Goal: Task Accomplishment & Management: Manage account settings

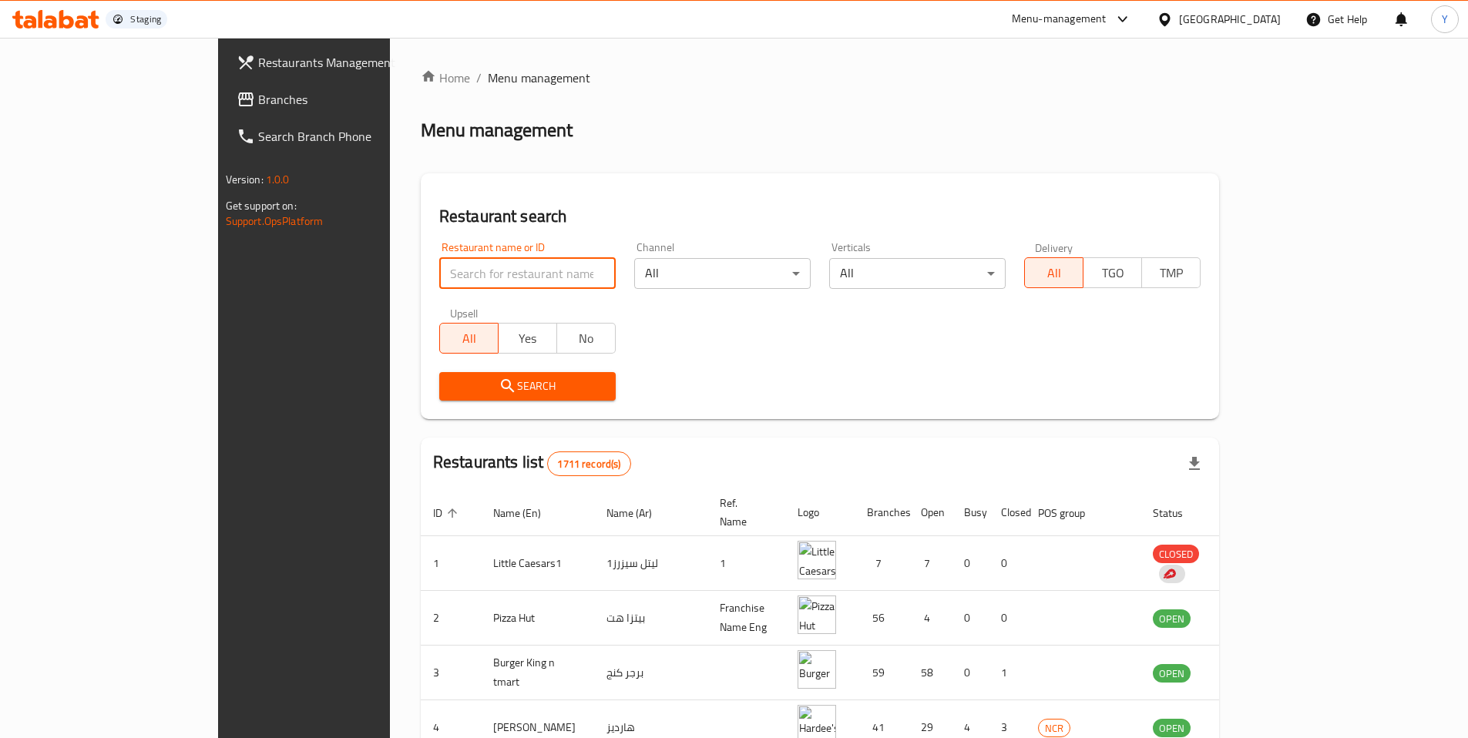
click at [439, 278] on input "search" at bounding box center [527, 273] width 176 height 31
type input "5 nap"
click button "Search" at bounding box center [527, 386] width 176 height 29
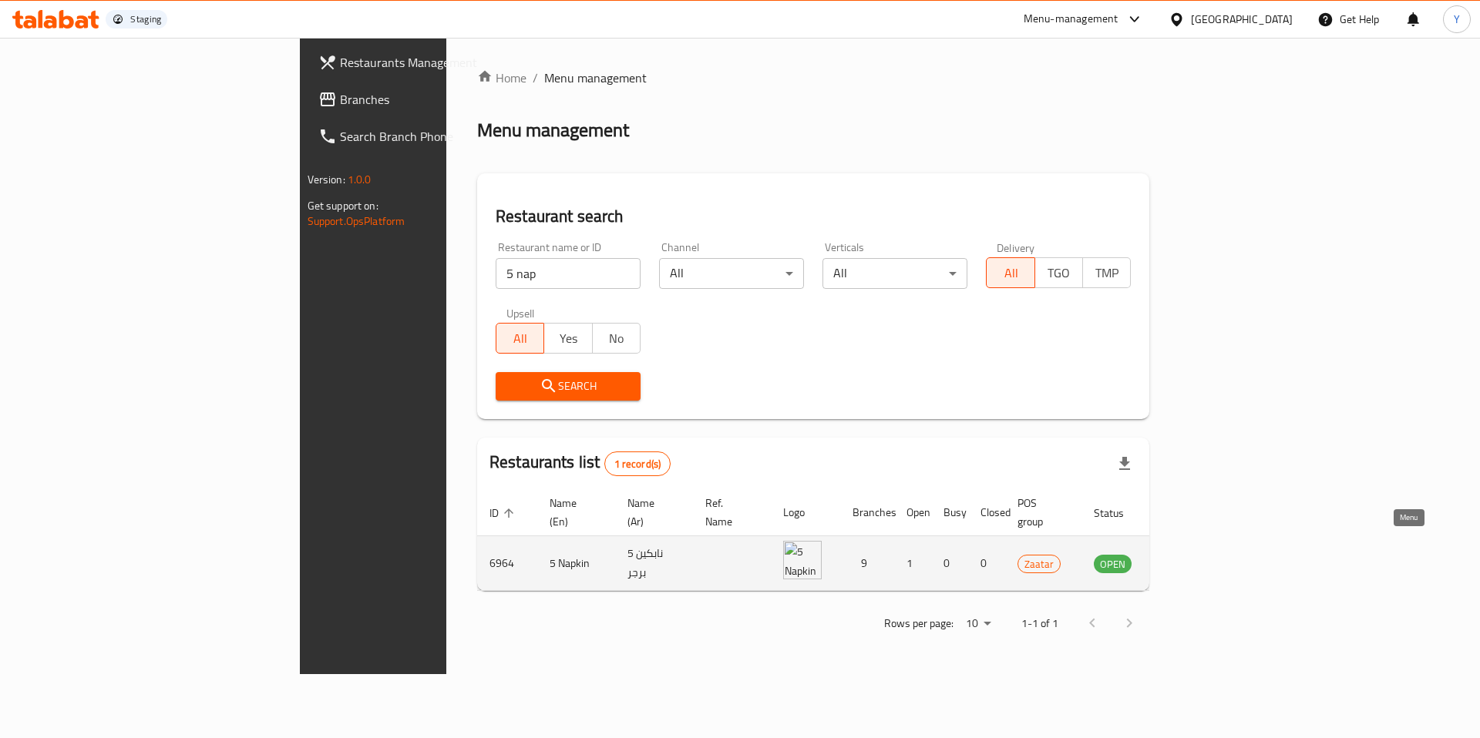
click at [1192, 558] on icon "enhanced table" at bounding box center [1183, 564] width 17 height 13
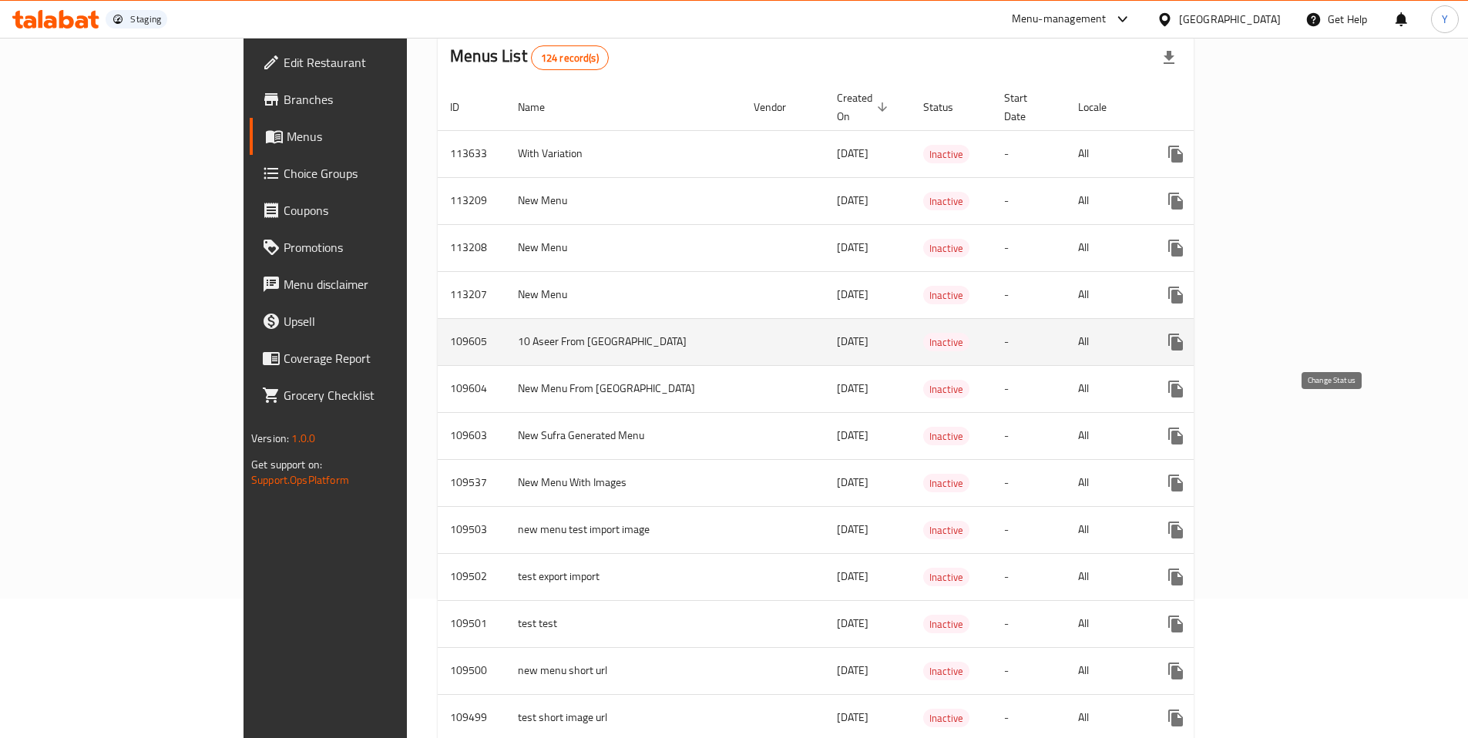
scroll to position [143, 0]
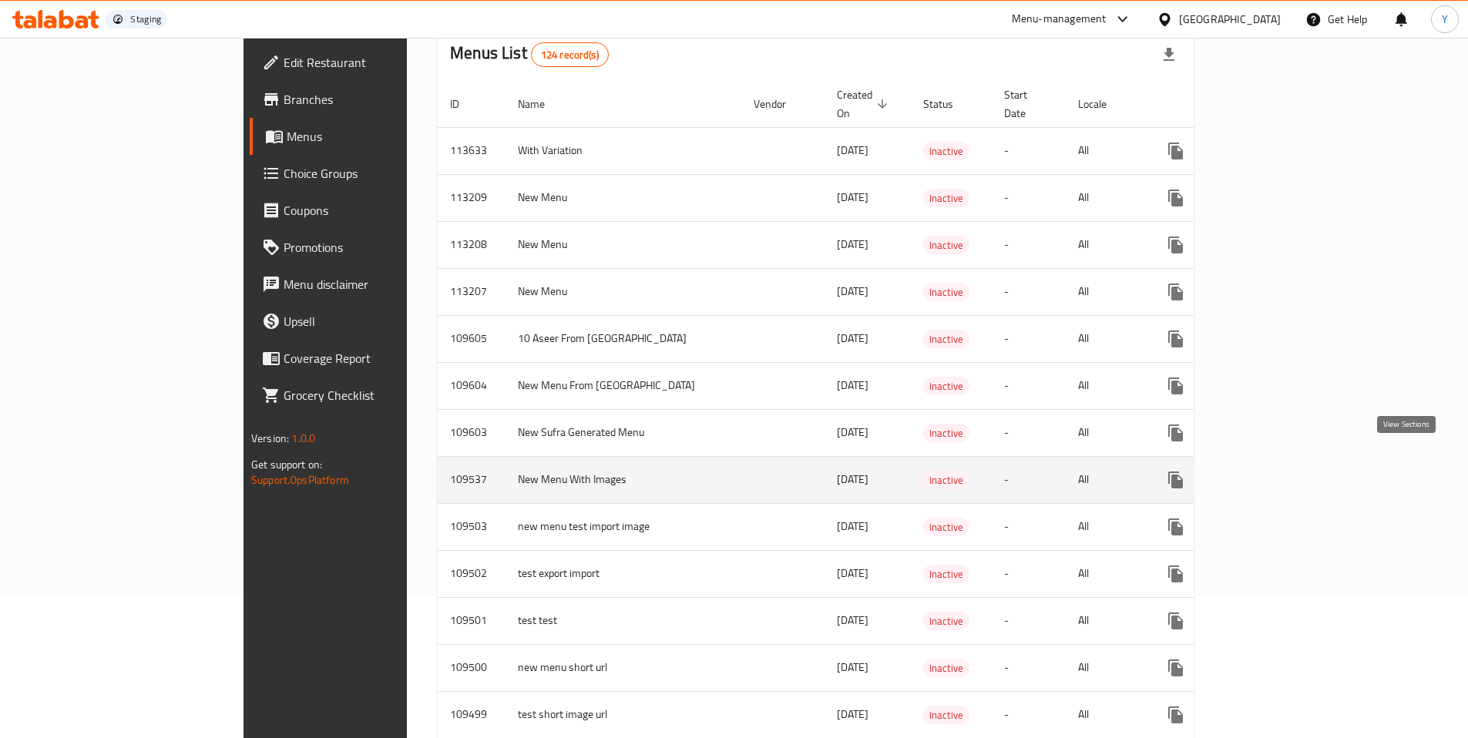
click at [1305, 462] on link "enhanced table" at bounding box center [1286, 480] width 37 height 37
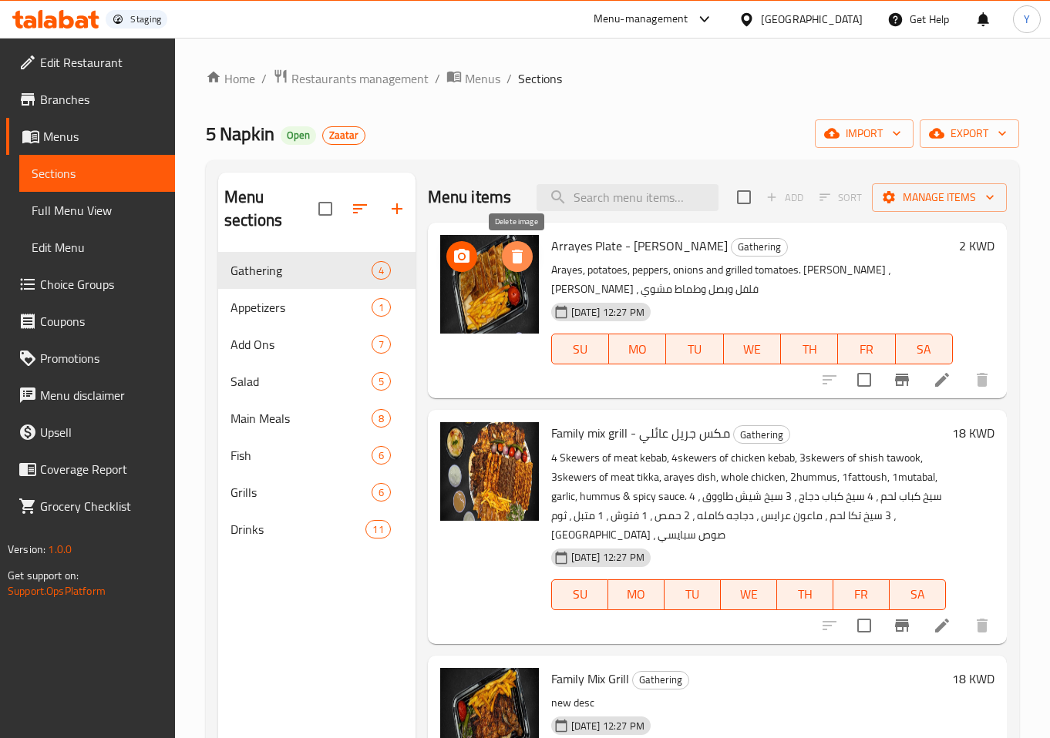
click at [519, 257] on icon "delete image" at bounding box center [517, 257] width 11 height 14
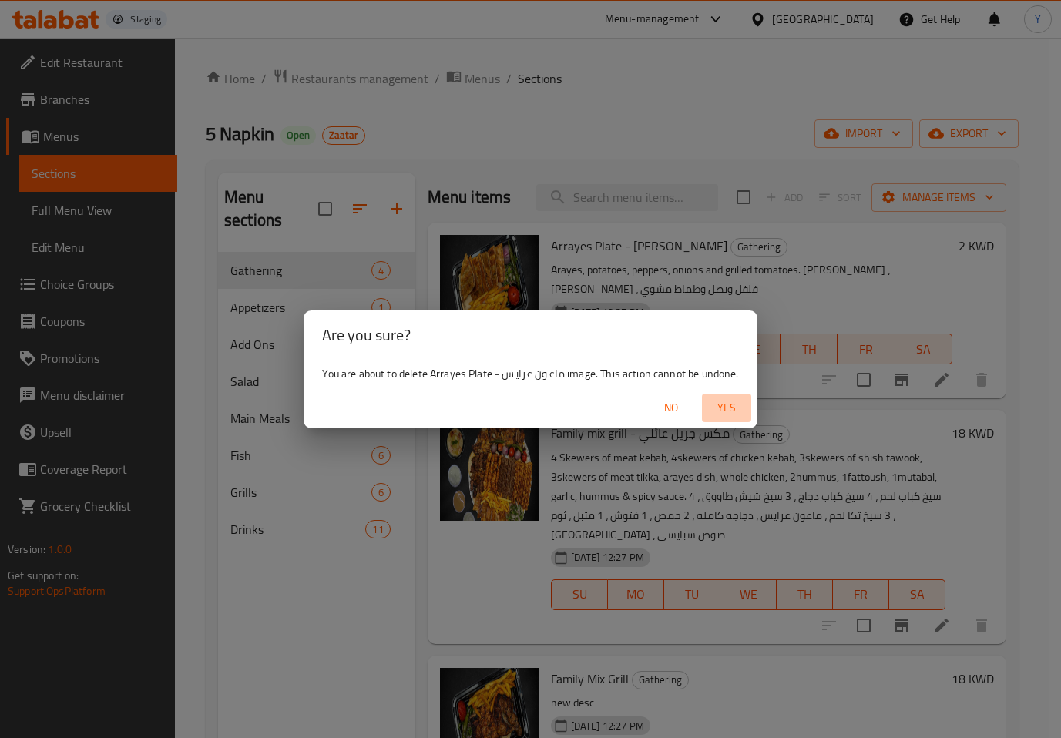
click at [728, 412] on span "Yes" at bounding box center [726, 407] width 37 height 19
